Goal: Book appointment/travel/reservation

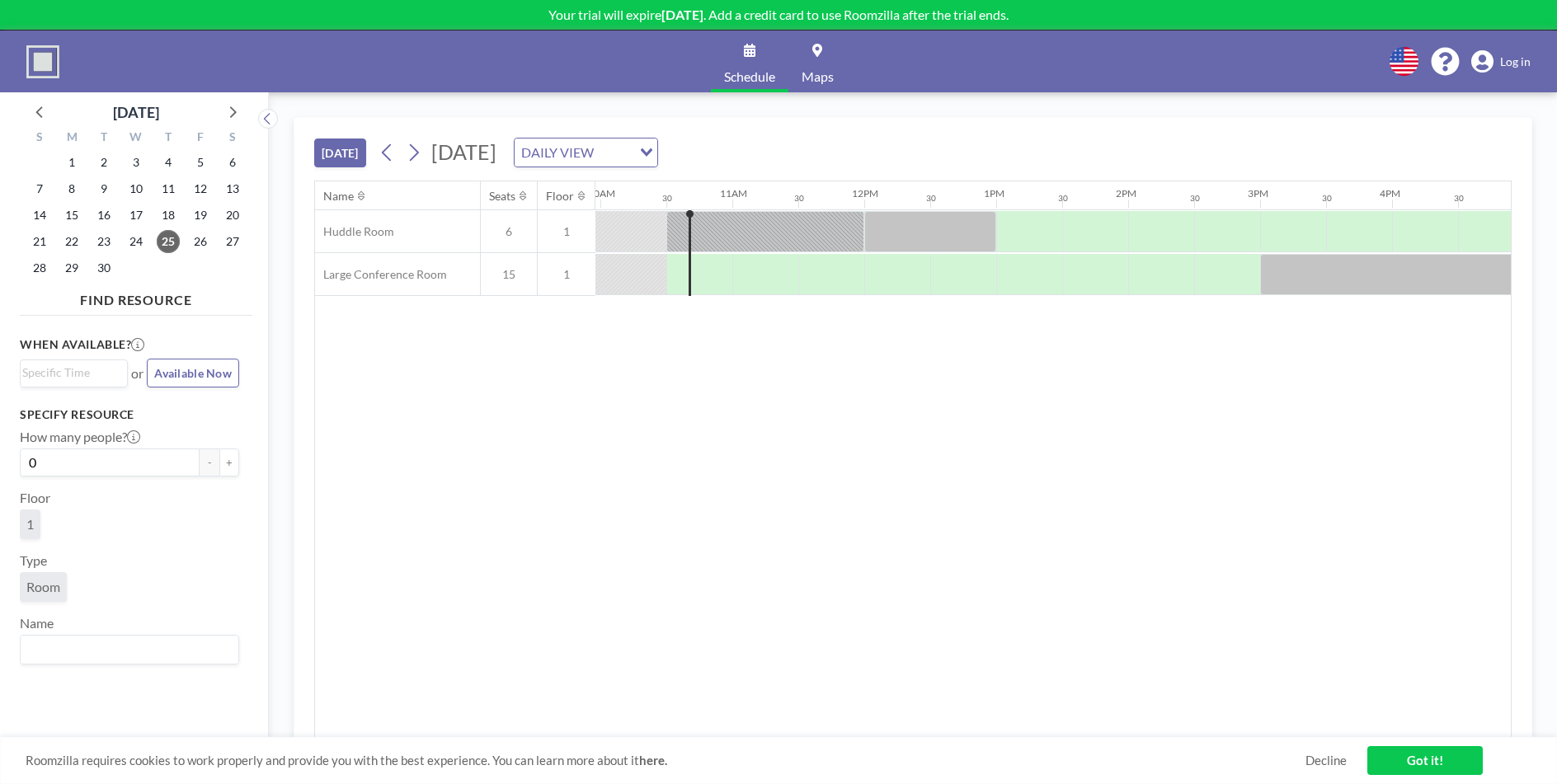
scroll to position [0, 1319]
click at [98, 373] on input "Search for option" at bounding box center [70, 373] width 96 height 20
click at [48, 57] on img at bounding box center [43, 61] width 33 height 33
click at [144, 456] on input "0" at bounding box center [109, 463] width 180 height 28
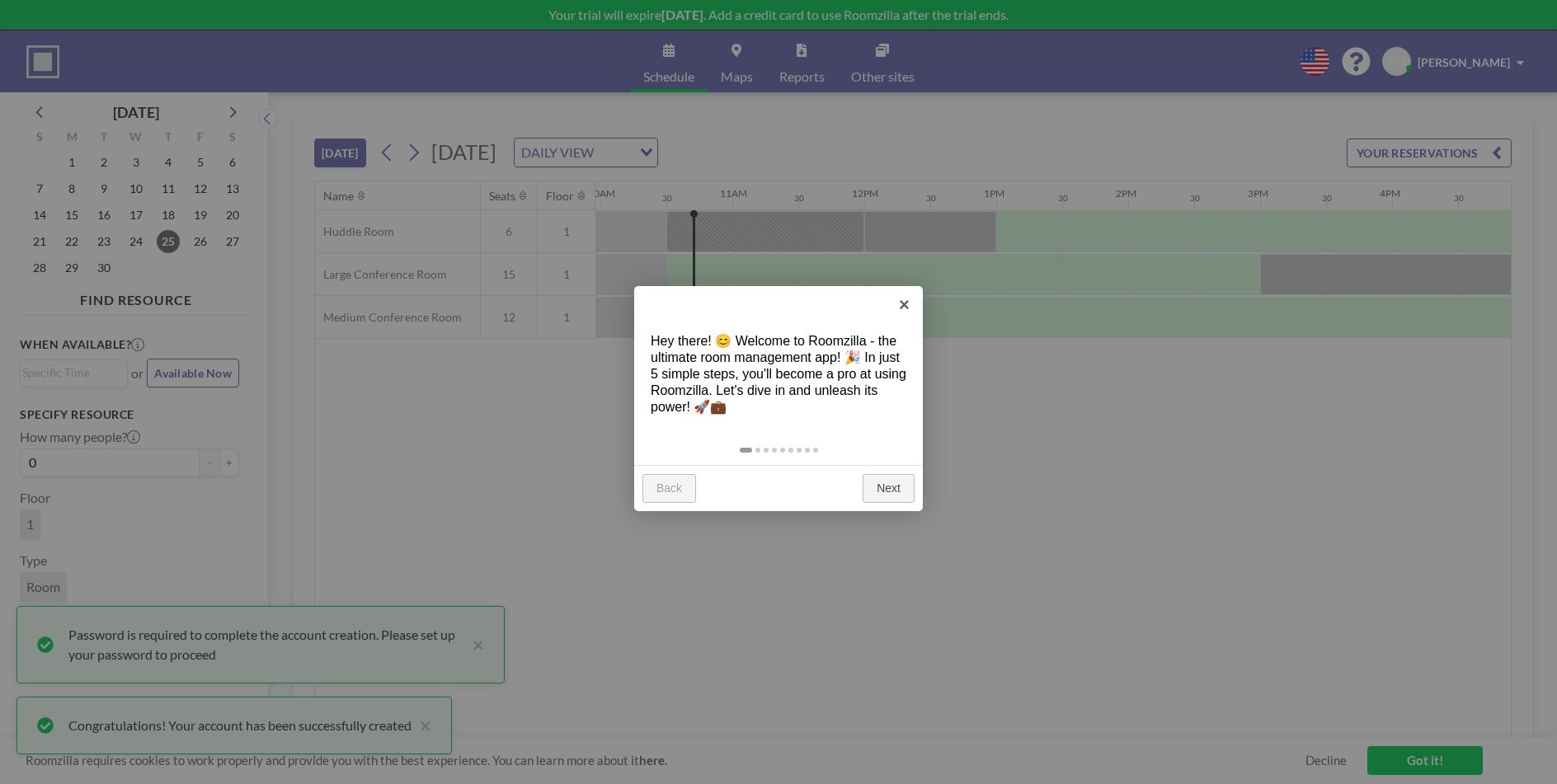
scroll to position [0, 1319]
click at [905, 302] on link "×" at bounding box center [904, 305] width 37 height 37
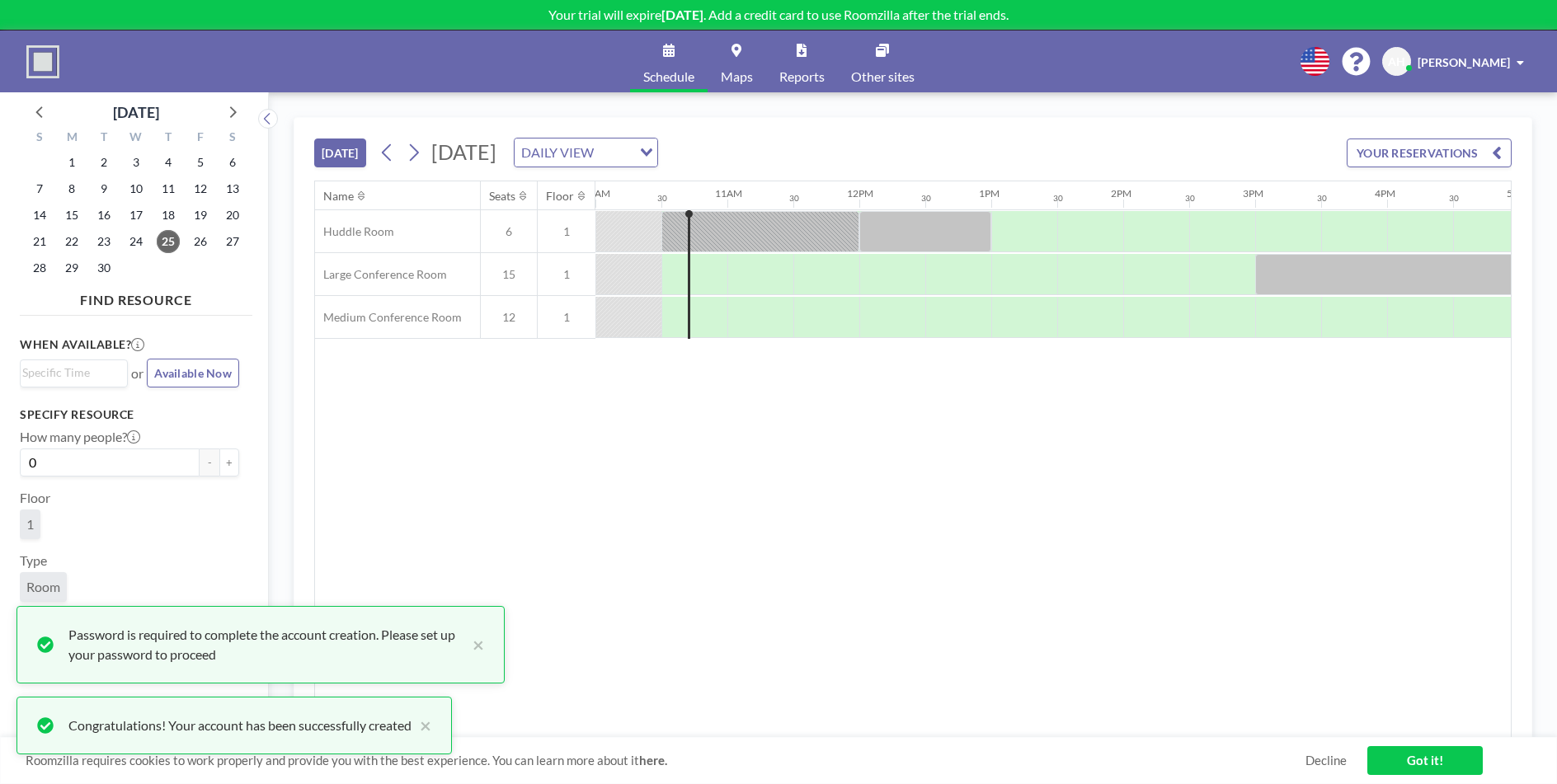
click at [797, 522] on div "Name Seats Floor 12AM 30 1AM 30 2AM 30 3AM 30 4AM 30 5AM 30 6AM 30 7AM 30 8AM 3…" at bounding box center [913, 459] width 1196 height 556
